Goal: Task Accomplishment & Management: Manage account settings

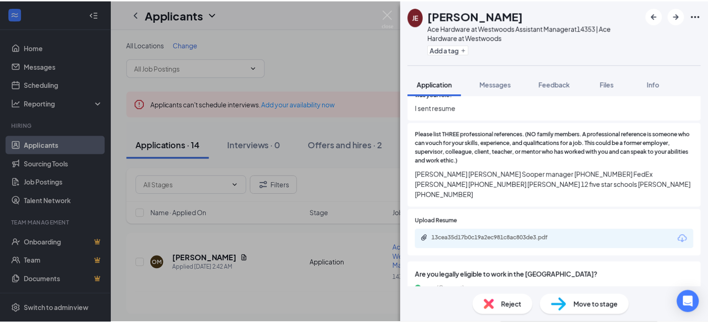
scroll to position [791, 0]
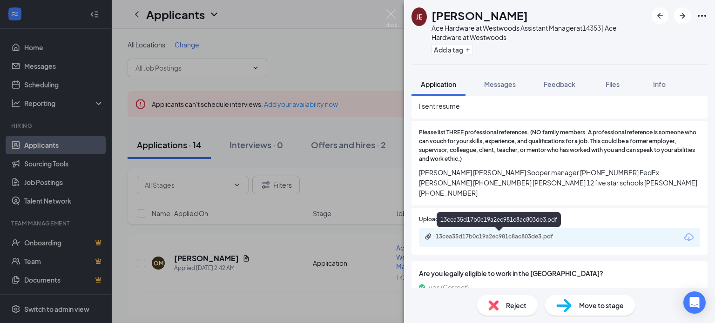
click at [538, 238] on div "13cea35d17b0c19a2ec981c8ac803de3.pdf" at bounding box center [500, 236] width 130 height 7
click at [364, 63] on div "JE [PERSON_NAME] Ace Hardware at Westwoods Assistant Manager at 14353 | Ace Har…" at bounding box center [357, 161] width 715 height 323
click at [390, 16] on img at bounding box center [391, 18] width 12 height 18
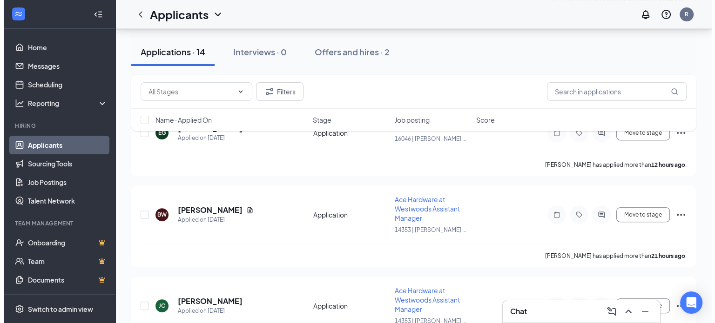
scroll to position [419, 0]
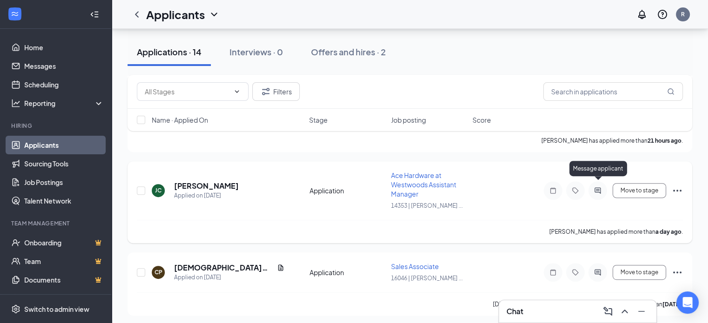
click at [599, 188] on icon "ActiveChat" at bounding box center [597, 190] width 11 height 7
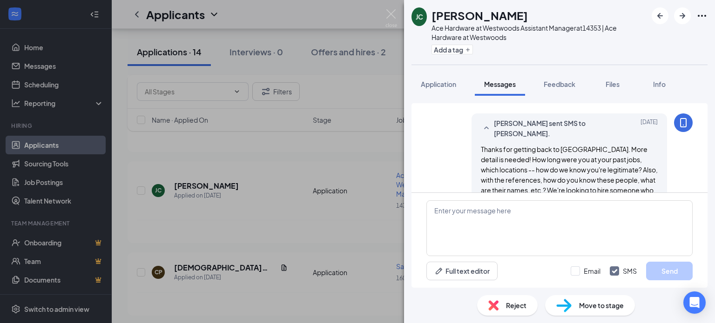
scroll to position [655, 0]
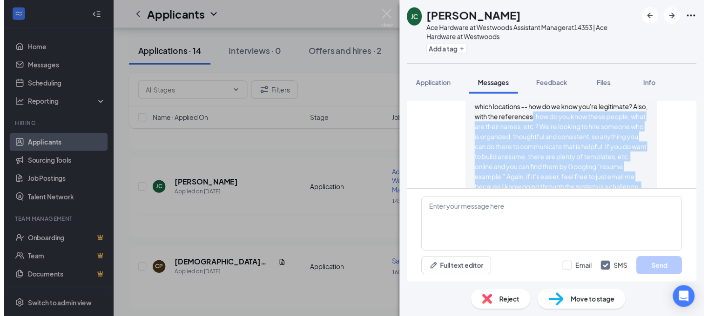
scroll to position [561, 0]
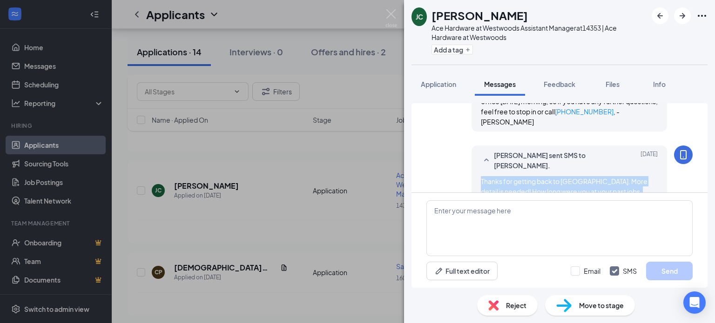
drag, startPoint x: 588, startPoint y: 175, endPoint x: 473, endPoint y: 139, distance: 120.9
click at [473, 146] on div "[PERSON_NAME] sent SMS to [PERSON_NAME]. [DATE] Thanks for getting back to us. …" at bounding box center [568, 240] width 195 height 189
click at [390, 19] on img at bounding box center [391, 18] width 12 height 18
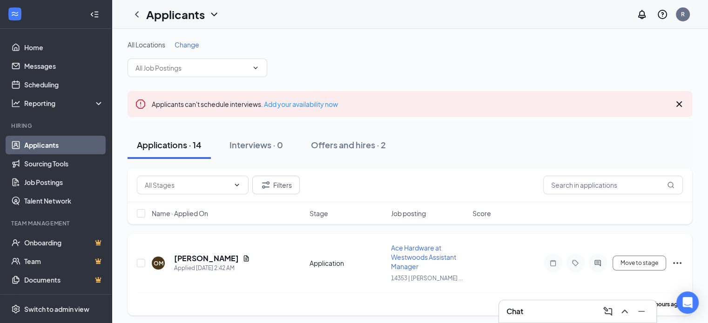
click at [406, 254] on span "Ace Hardware at Westwoods Assistant Manager" at bounding box center [423, 257] width 65 height 27
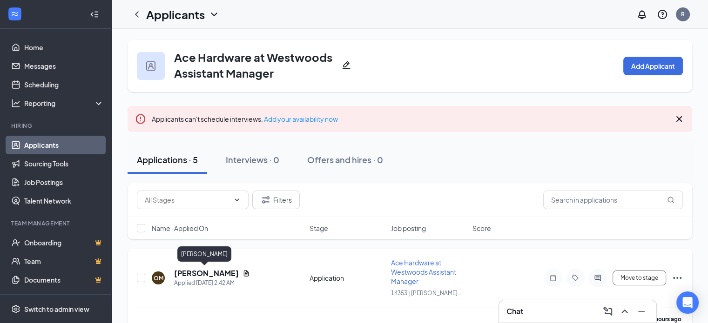
click at [203, 271] on h5 "[PERSON_NAME]" at bounding box center [206, 273] width 65 height 10
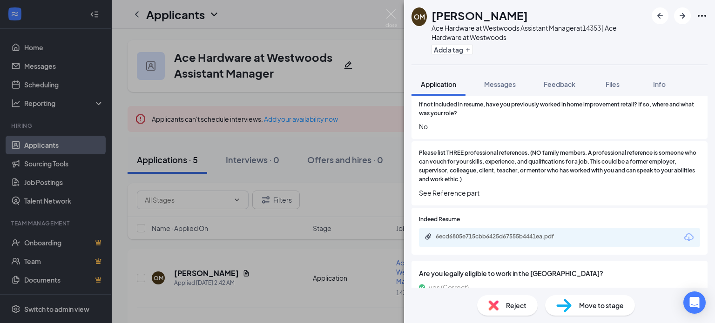
scroll to position [791, 0]
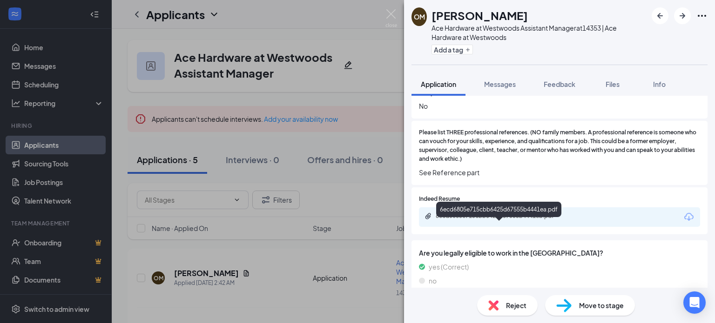
click at [545, 220] on div "6ecd6805e715cbb6425d67555b4441ea.pdf" at bounding box center [500, 216] width 130 height 7
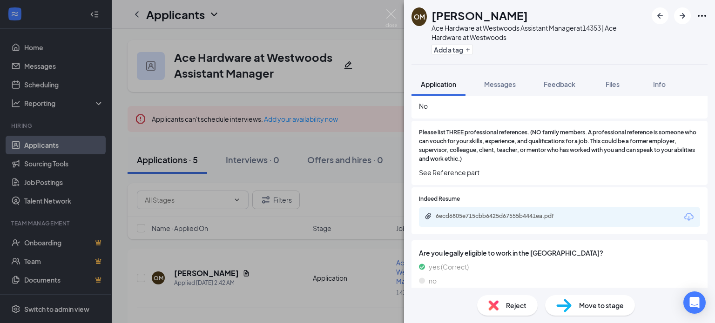
click at [523, 305] on span "Reject" at bounding box center [516, 306] width 20 height 10
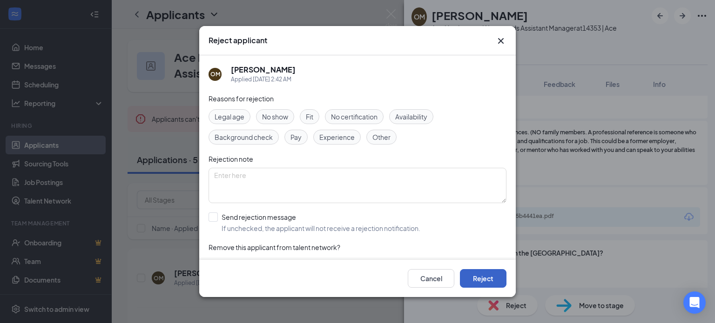
click at [486, 283] on button "Reject" at bounding box center [483, 278] width 47 height 19
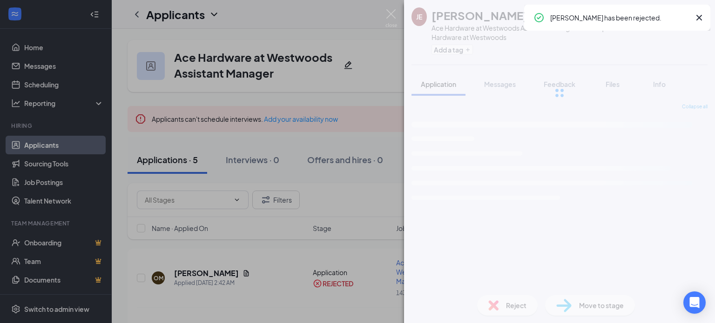
click at [700, 18] on icon "Cross" at bounding box center [698, 17] width 11 height 11
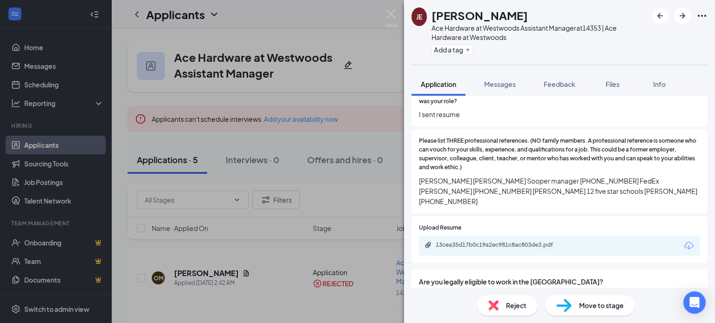
scroll to position [791, 0]
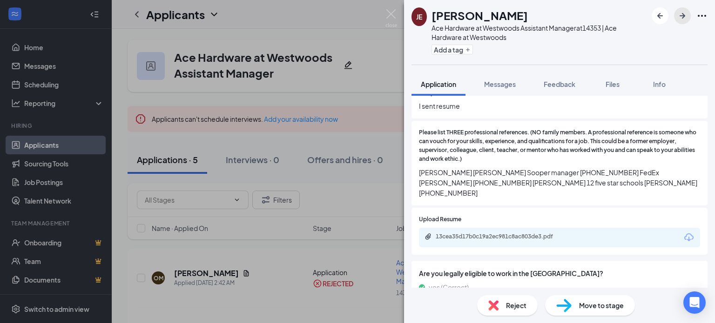
drag, startPoint x: 680, startPoint y: 15, endPoint x: 556, endPoint y: 133, distance: 170.1
click at [680, 15] on icon "ArrowRight" at bounding box center [682, 16] width 6 height 6
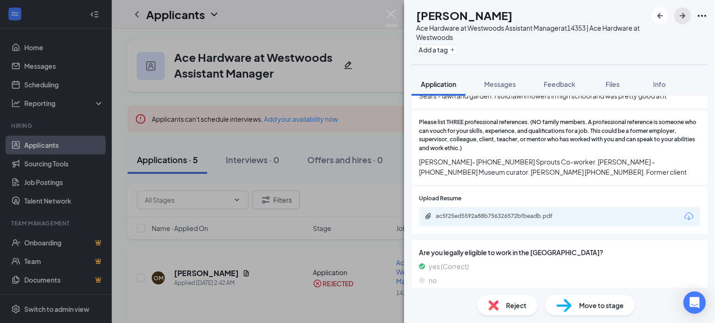
scroll to position [837, 0]
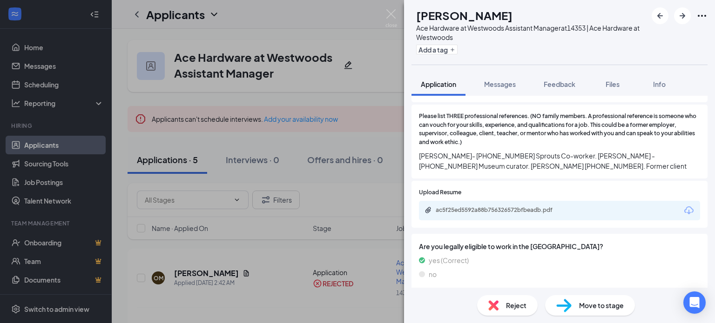
click at [536, 206] on div "ac5f25ed5592a88b756326572bfbeadb.pdf" at bounding box center [559, 211] width 281 height 20
click at [535, 208] on div "ac5f25ed5592a88b756326572bfbeadb.pdf" at bounding box center [500, 210] width 130 height 7
click at [515, 301] on div "Reject" at bounding box center [507, 305] width 60 height 20
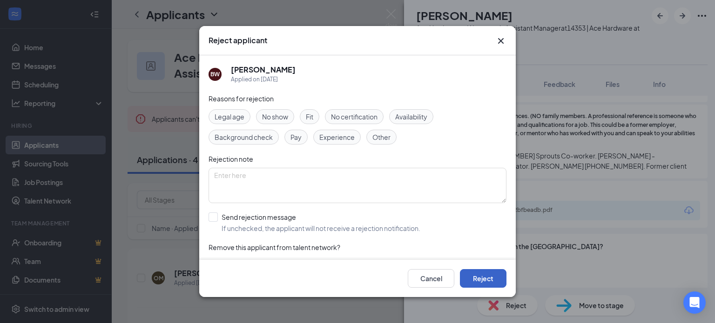
click at [482, 281] on button "Reject" at bounding box center [483, 278] width 47 height 19
